Goal: Task Accomplishment & Management: Manage account settings

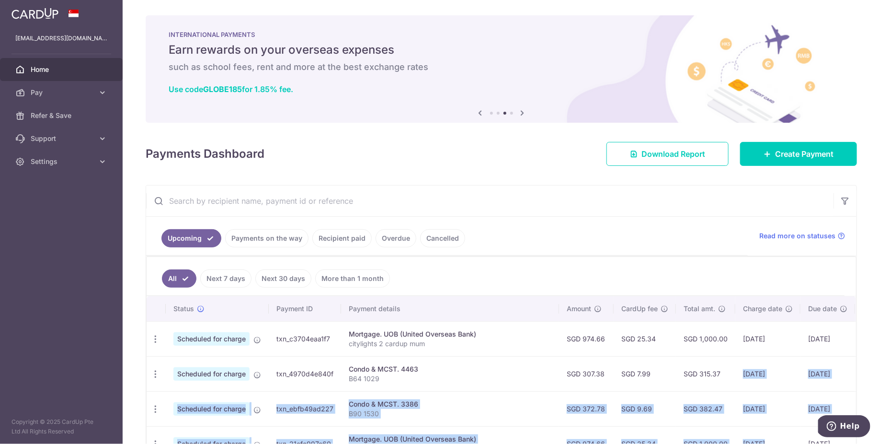
scroll to position [133, 0]
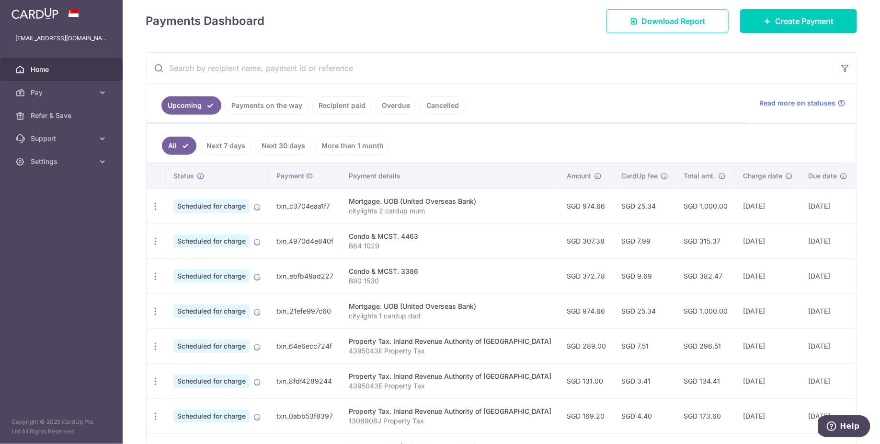
click at [287, 104] on link "Payments on the way" at bounding box center [266, 105] width 83 height 18
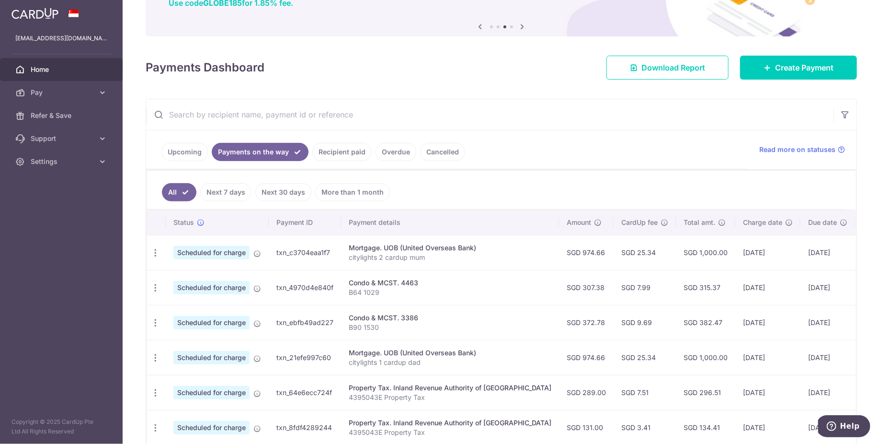
scroll to position [99, 0]
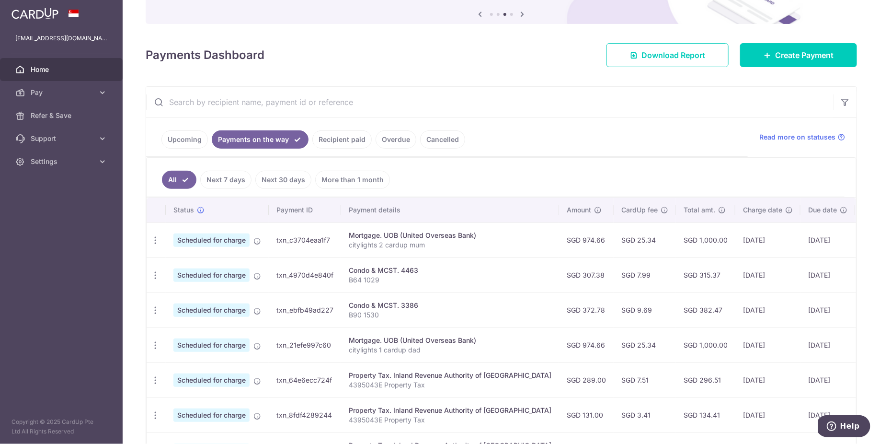
click at [200, 134] on link "Upcoming" at bounding box center [184, 139] width 46 height 18
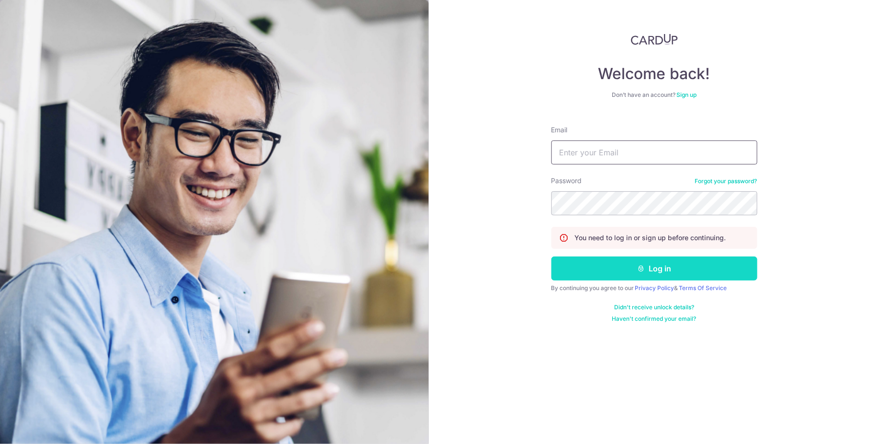
type input "[EMAIL_ADDRESS][DOMAIN_NAME]"
click at [634, 270] on button "Log in" at bounding box center [654, 268] width 206 height 24
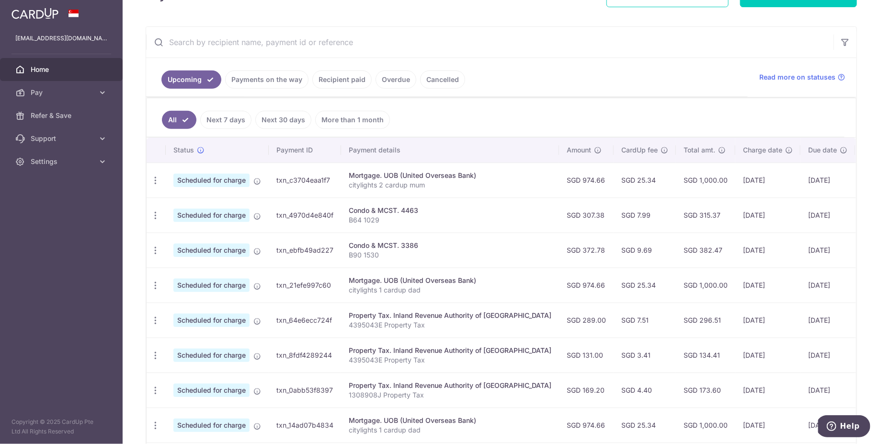
scroll to position [159, 0]
drag, startPoint x: 726, startPoint y: 317, endPoint x: 644, endPoint y: 317, distance: 81.5
click at [644, 317] on tr "Update payment Cancel payment Scheduled for charge txn_64e6ecc724f Property Tax…" at bounding box center [537, 319] width 781 height 35
click at [272, 83] on link "Payments on the way" at bounding box center [266, 79] width 83 height 18
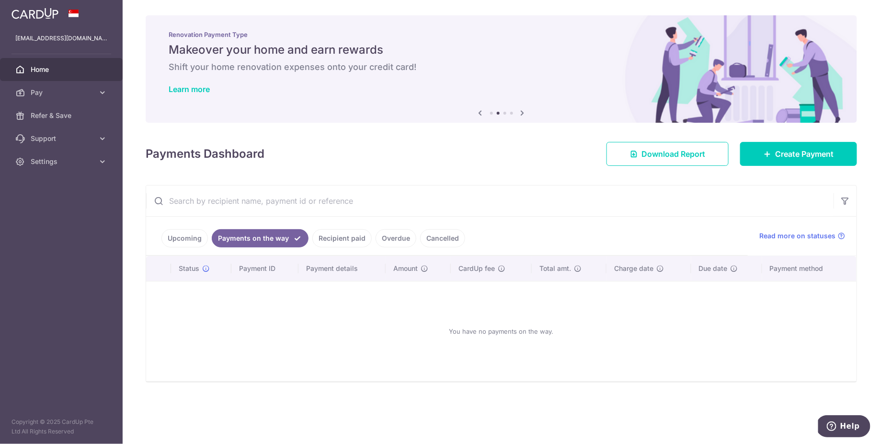
click at [345, 239] on link "Recipient paid" at bounding box center [341, 238] width 59 height 18
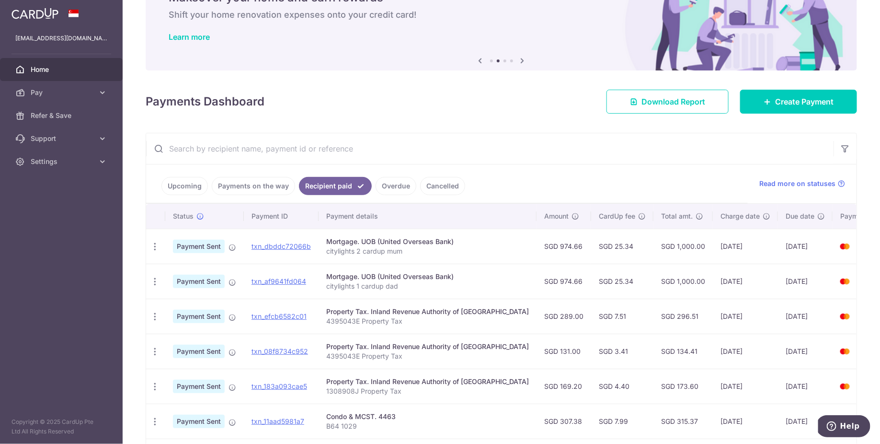
scroll to position [112, 0]
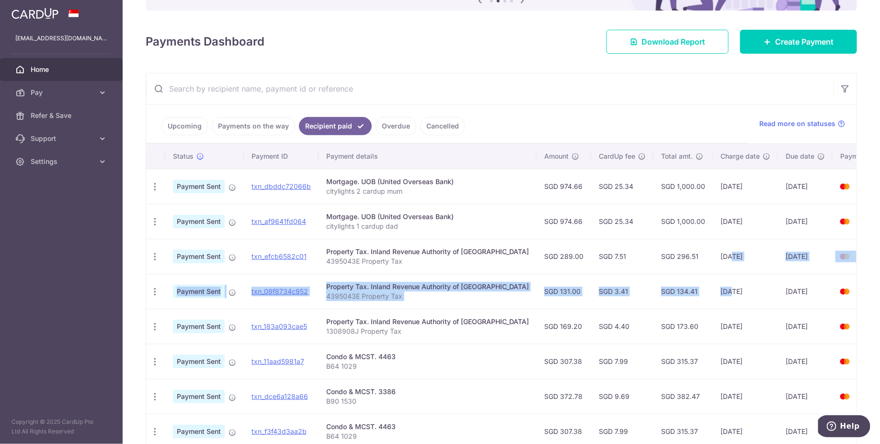
drag, startPoint x: 693, startPoint y: 255, endPoint x: 693, endPoint y: 286, distance: 31.1
click at [693, 286] on tbody "PDF Receipt Payment Sent txn_dbddc72066b Mortgage. UOB (United Overseas Bank) c…" at bounding box center [525, 344] width 759 height 350
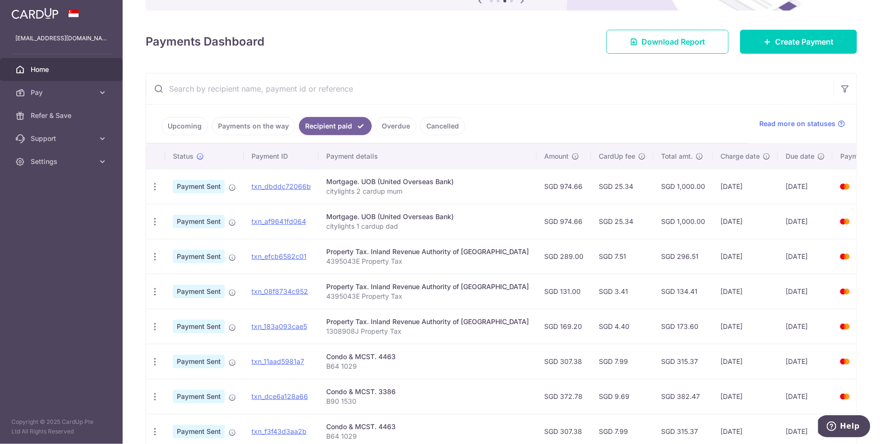
click at [352, 258] on p "4395043E Property Tax" at bounding box center [427, 261] width 203 height 10
drag, startPoint x: 582, startPoint y: 290, endPoint x: 585, endPoint y: 247, distance: 42.7
click at [585, 247] on tbody "PDF Receipt Payment Sent txn_dbddc72066b Mortgage. UOB (United Overseas Bank) c…" at bounding box center [525, 344] width 759 height 350
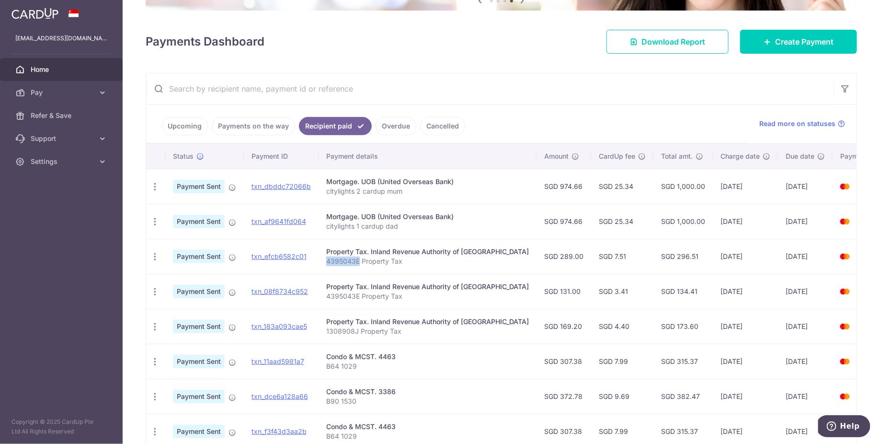
drag, startPoint x: 780, startPoint y: 324, endPoint x: 733, endPoint y: 251, distance: 87.3
click at [733, 251] on tbody "PDF Receipt Payment Sent txn_dbddc72066b Mortgage. UOB (United Overseas Bank) c…" at bounding box center [525, 344] width 759 height 350
